Goal: Navigation & Orientation: Find specific page/section

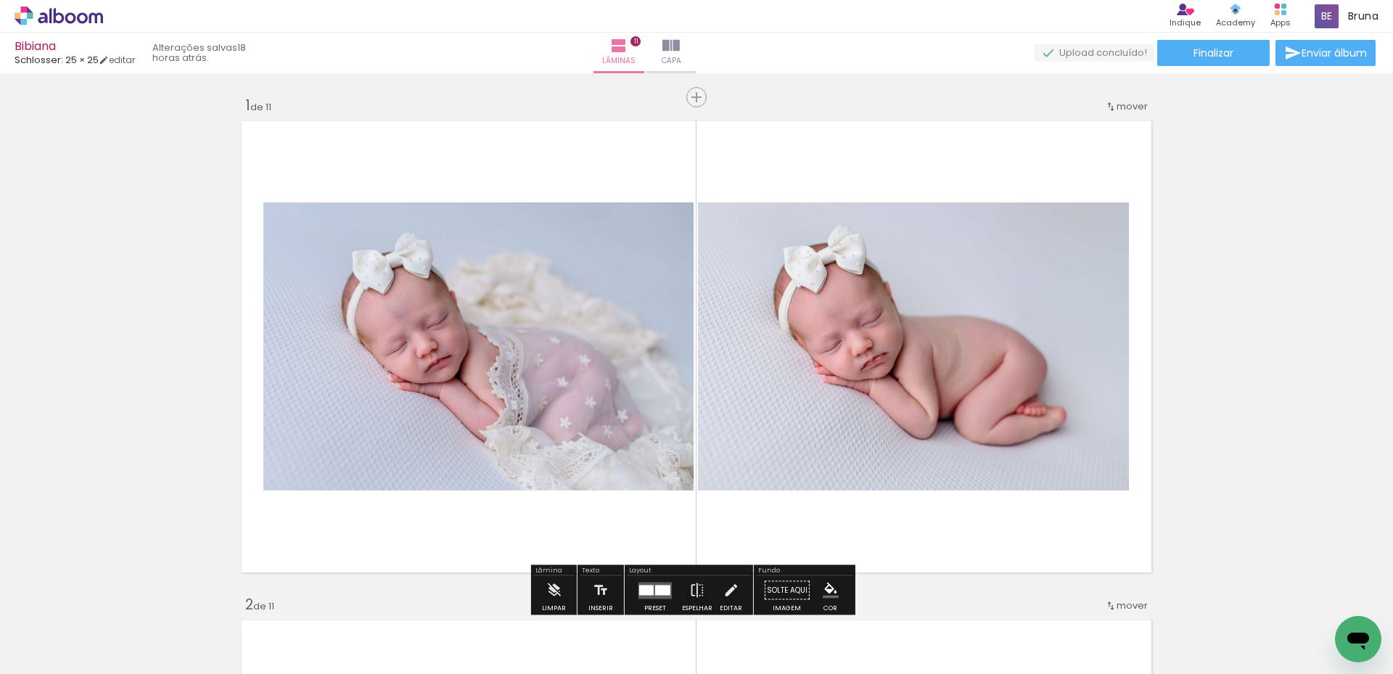
click at [99, 21] on icon at bounding box center [59, 16] width 88 height 19
